Goal: Task Accomplishment & Management: Complete application form

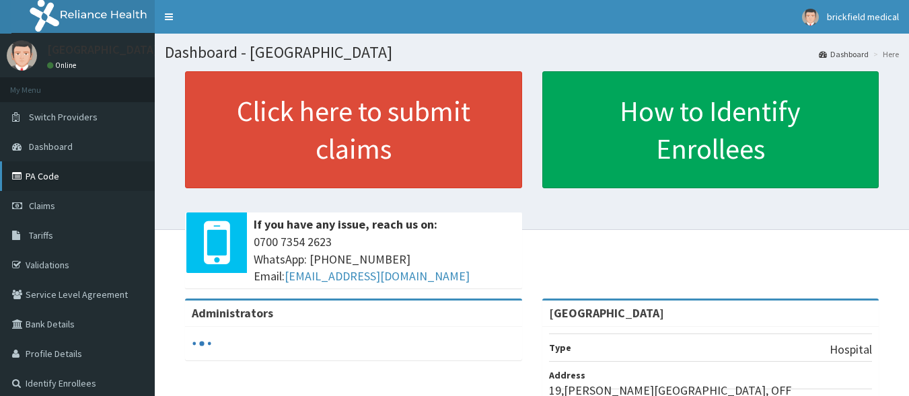
click at [42, 178] on link "PA Code" at bounding box center [77, 176] width 155 height 30
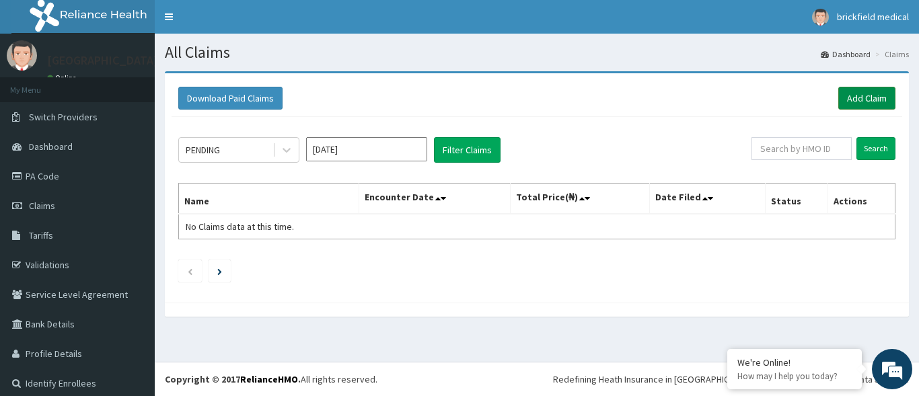
click at [839, 97] on link "Add Claim" at bounding box center [866, 98] width 57 height 23
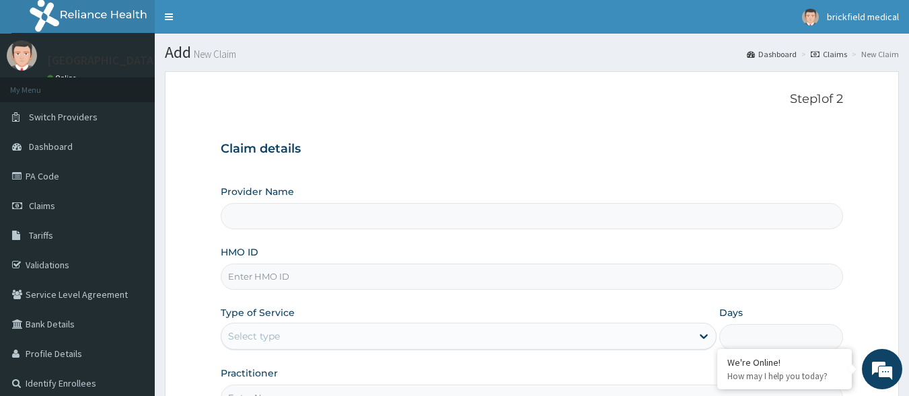
type input "Raheem Memorial Hospital"
click at [354, 283] on input "HMO ID" at bounding box center [532, 277] width 623 height 26
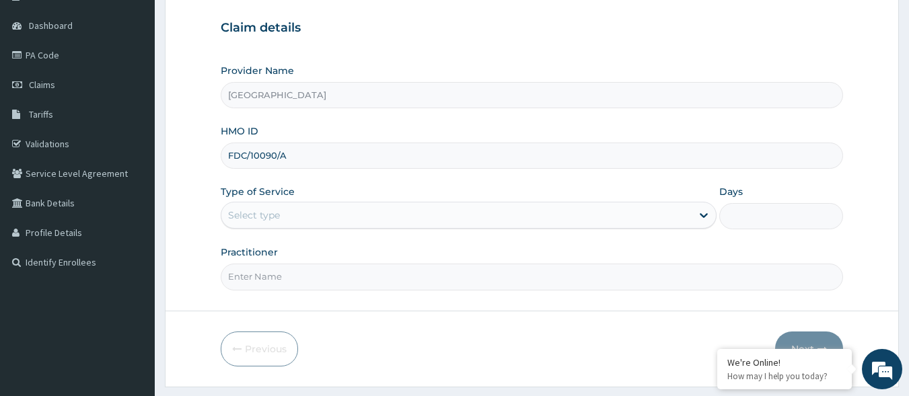
scroll to position [124, 0]
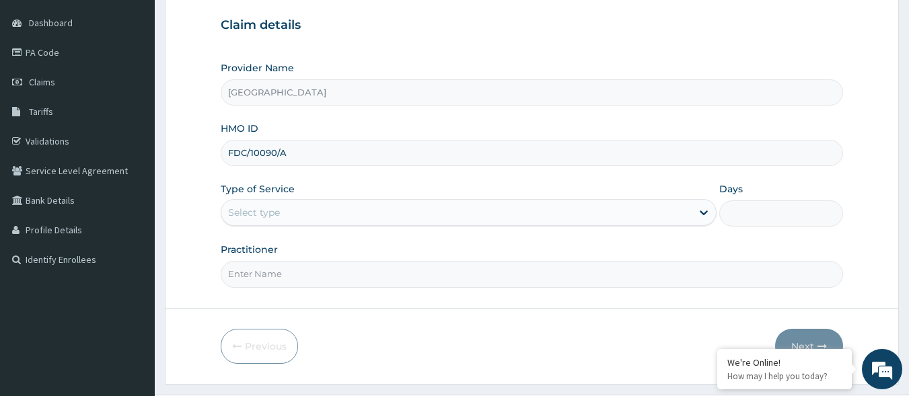
type input "FDC/10090/A"
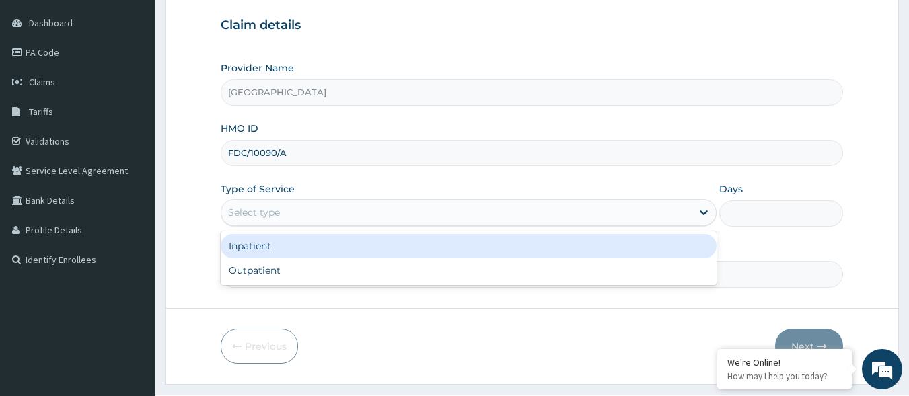
click at [317, 277] on div "Outpatient" at bounding box center [469, 270] width 496 height 24
type input "1"
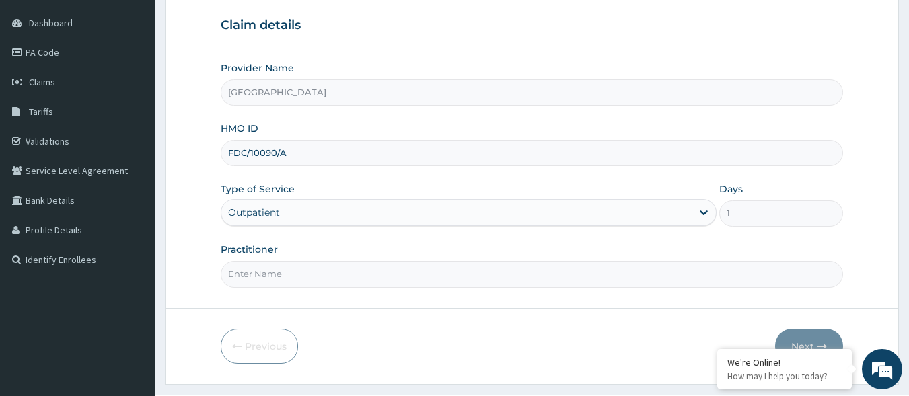
click at [351, 275] on input "Practitioner" at bounding box center [532, 274] width 623 height 26
type input "DR HUSSAIN"
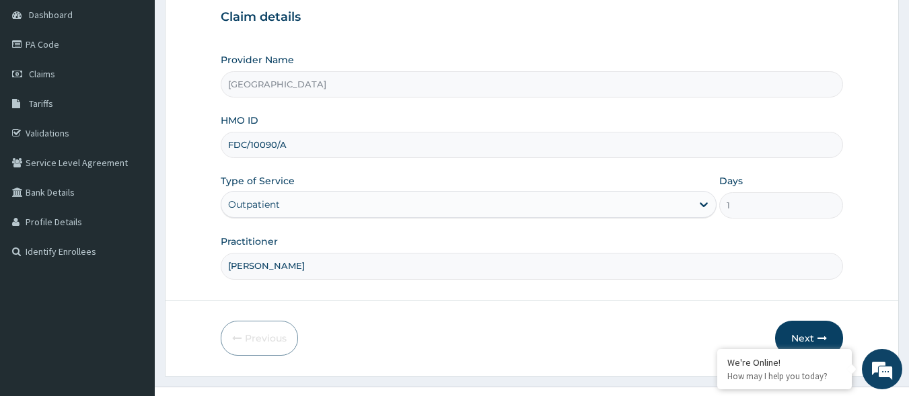
scroll to position [157, 0]
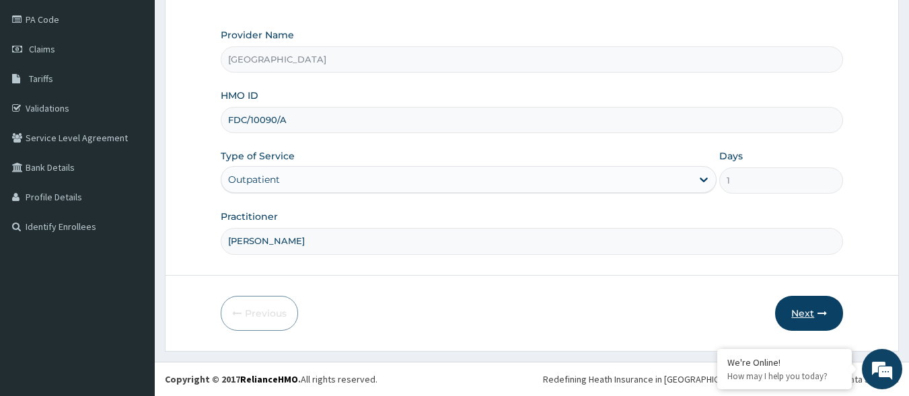
click at [803, 318] on button "Next" at bounding box center [809, 313] width 68 height 35
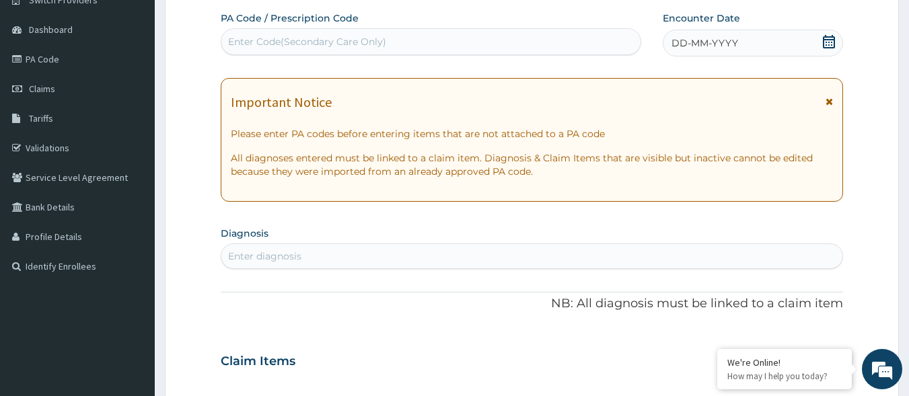
scroll to position [106, 0]
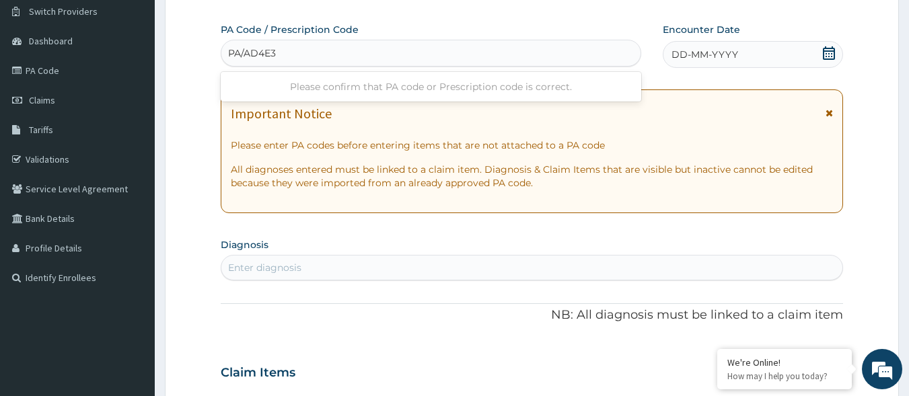
type input "PA/AD4E34"
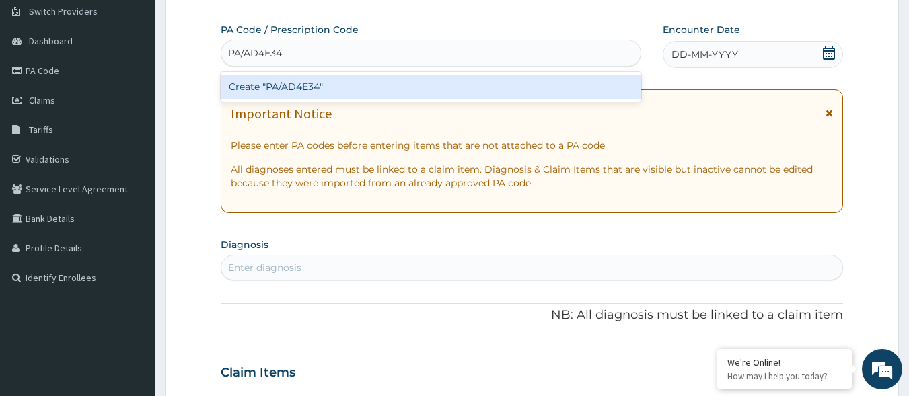
click at [424, 87] on div "Create "PA/AD4E34"" at bounding box center [431, 87] width 421 height 24
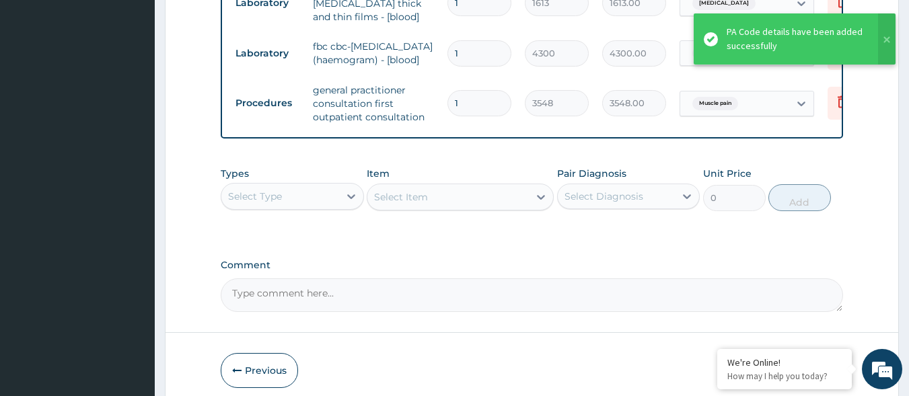
scroll to position [999, 0]
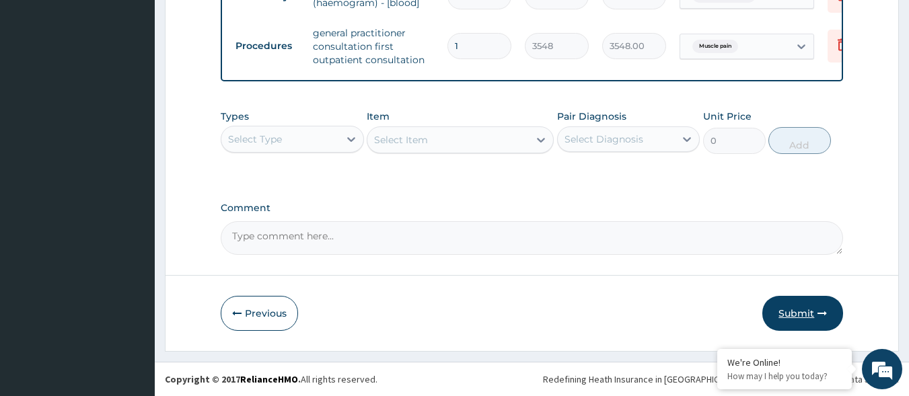
click at [803, 320] on button "Submit" at bounding box center [802, 313] width 81 height 35
